Goal: Transaction & Acquisition: Purchase product/service

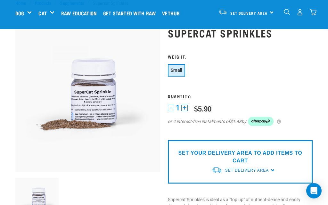
scroll to position [18, 0]
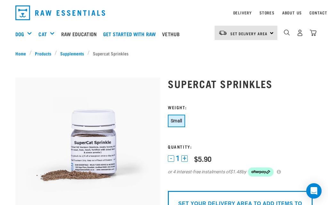
click at [46, 32] on link "Cat" at bounding box center [42, 34] width 8 height 8
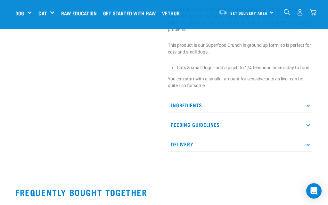
scroll to position [238, 0]
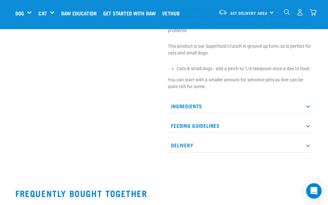
click at [259, 99] on p "Ingredients" at bounding box center [240, 106] width 145 height 14
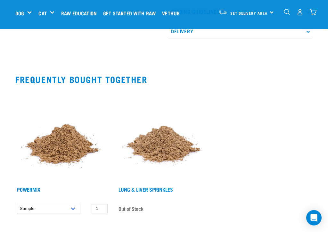
scroll to position [386, 0]
click at [29, 188] on link "Powermix" at bounding box center [28, 189] width 23 height 3
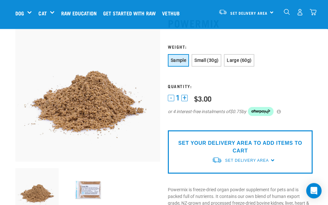
scroll to position [28, 0]
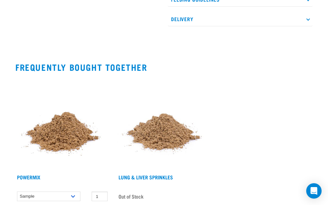
click at [165, 176] on link "Lung & Liver Sprinkles" at bounding box center [146, 177] width 54 height 3
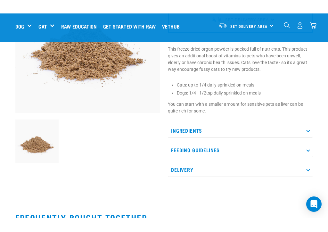
scroll to position [65, 0]
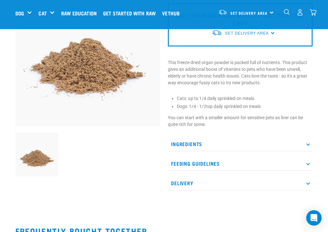
click at [228, 162] on p "Feeding Guidelines" at bounding box center [240, 163] width 145 height 14
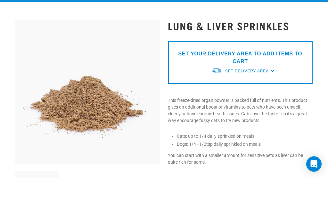
scroll to position [27, 0]
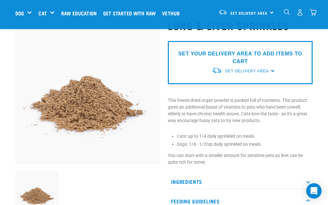
click at [240, 12] on span "Set Delivery Area" at bounding box center [248, 13] width 37 height 2
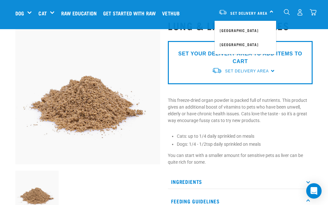
click at [240, 25] on link "[GEOGRAPHIC_DATA]" at bounding box center [246, 30] width 62 height 14
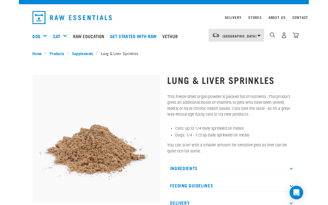
scroll to position [37, 0]
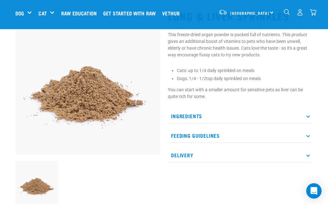
click at [108, 114] on img at bounding box center [87, 82] width 145 height 145
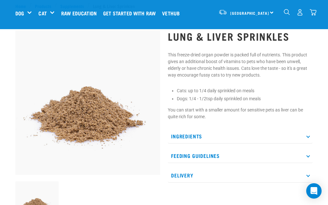
scroll to position [0, 2]
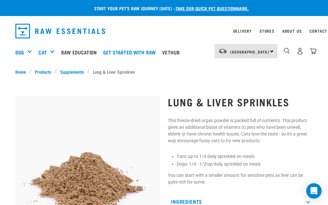
click at [0, 0] on div "Supplements" at bounding box center [0, 0] width 0 height 0
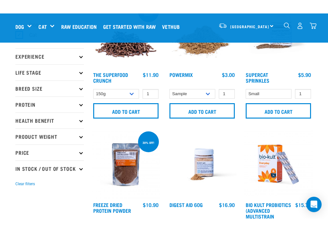
scroll to position [33, 0]
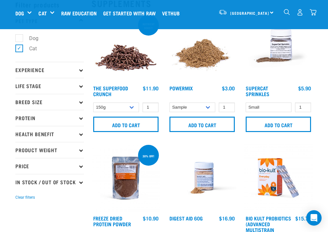
click at [279, 124] on input "Add to cart" at bounding box center [278, 124] width 65 height 15
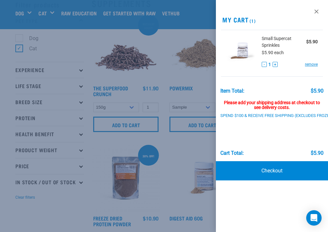
click at [276, 168] on link "Checkout" at bounding box center [272, 170] width 112 height 19
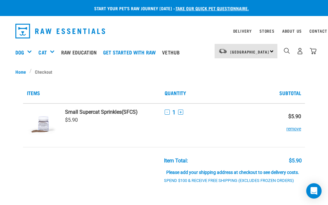
click at [322, 30] on link "Contact" at bounding box center [319, 31] width 18 height 2
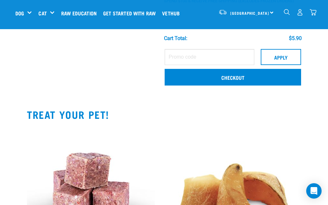
scroll to position [130, 0]
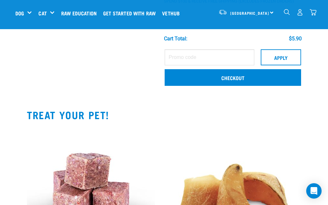
click at [229, 78] on link "Checkout" at bounding box center [233, 77] width 137 height 17
click at [239, 82] on link "Checkout" at bounding box center [233, 77] width 137 height 17
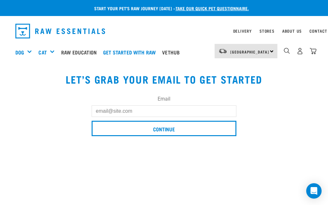
click at [109, 110] on input "Email" at bounding box center [164, 111] width 145 height 12
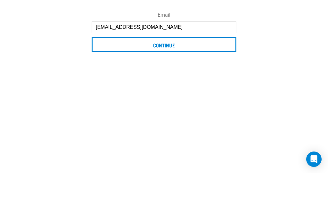
type input "[EMAIL_ADDRESS][DOMAIN_NAME]"
click at [170, 69] on input "Continue" at bounding box center [164, 76] width 145 height 15
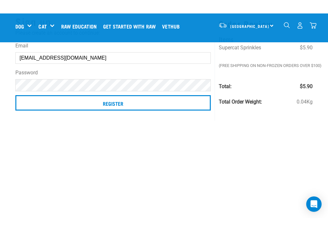
scroll to position [23, 0]
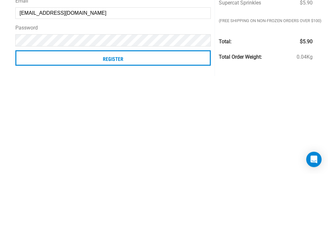
click at [121, 109] on input "Register" at bounding box center [112, 116] width 195 height 15
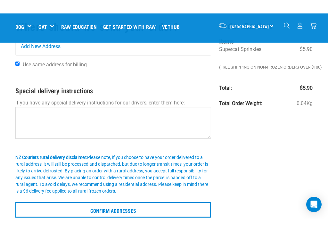
scroll to position [18, 0]
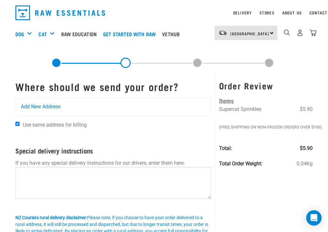
click at [34, 108] on span "Add New Address" at bounding box center [41, 107] width 40 height 8
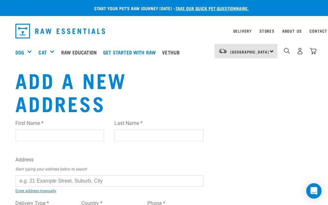
click at [44, 131] on input "First Name *" at bounding box center [59, 136] width 89 height 12
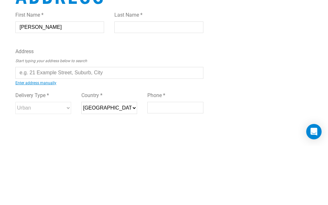
type input "Bernadette"
click at [137, 81] on input "Last Name *" at bounding box center [158, 87] width 89 height 12
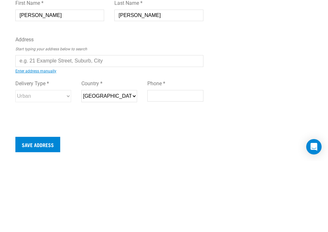
type input "Schofield"
click at [40, 126] on input "text" at bounding box center [109, 132] width 188 height 12
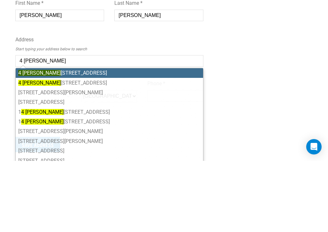
click at [110, 139] on li "4 Te Tani wha Road, One Tree Point 0118" at bounding box center [109, 144] width 187 height 10
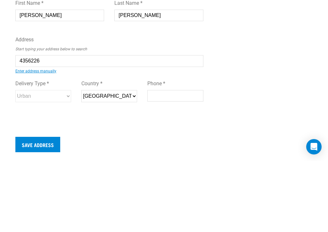
type input "4 Te Taniwha Road, One Tree Point 0118"
type input "[STREET_ADDRESS]"
type input "Whangārei"
type input "Northland"
select select "NTL"
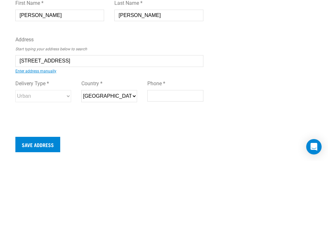
type input "0118"
select select "Urban"
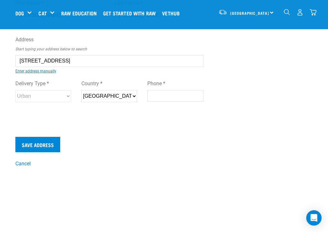
click at [165, 99] on input "Phone *" at bounding box center [175, 96] width 56 height 12
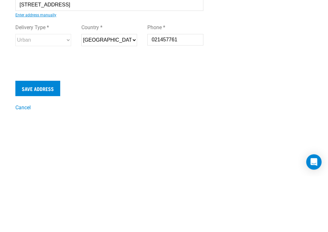
scroll to position [127, 0]
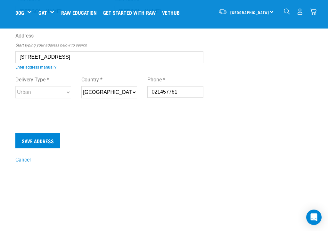
type input "021457761"
click at [44, 140] on input "Save Address" at bounding box center [37, 141] width 45 height 15
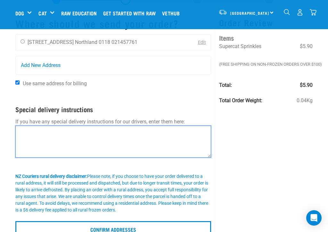
click at [40, 137] on textarea at bounding box center [113, 142] width 196 height 32
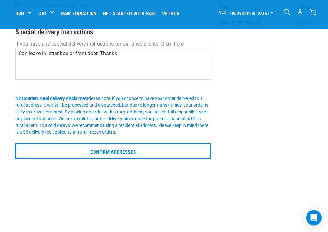
scroll to position [110, 0]
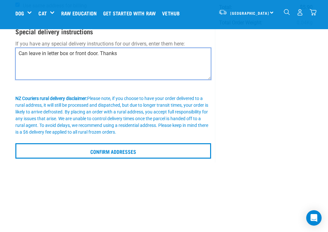
type textarea "Can leave in letter box or front door. Thanks"
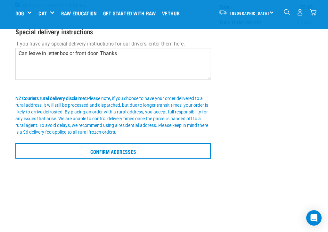
click at [112, 151] on input "Confirm addresses" at bounding box center [113, 150] width 196 height 15
